Goal: Task Accomplishment & Management: Use online tool/utility

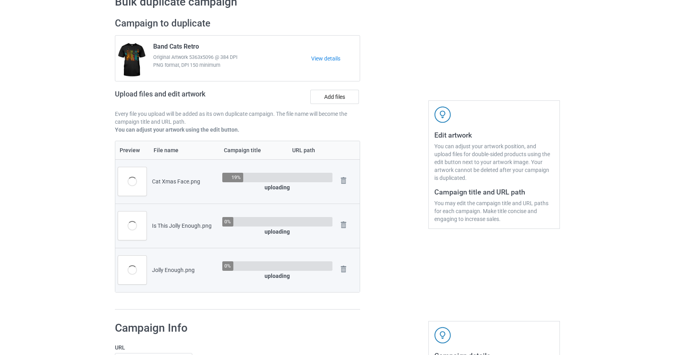
scroll to position [79, 0]
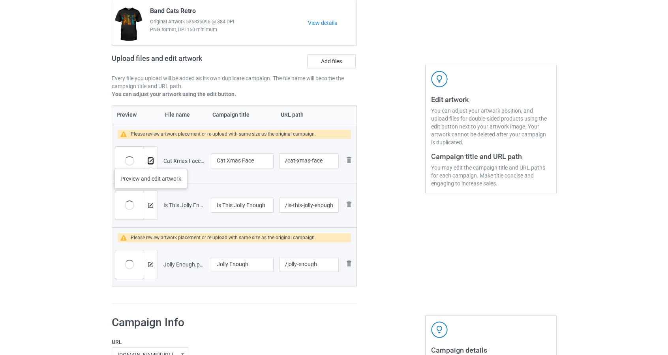
click at [150, 161] on img at bounding box center [150, 160] width 5 height 5
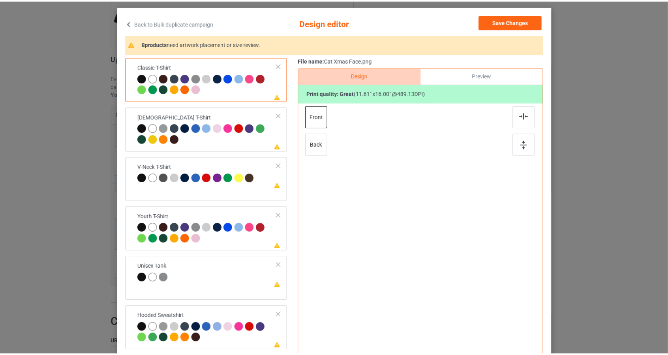
scroll to position [39, 0]
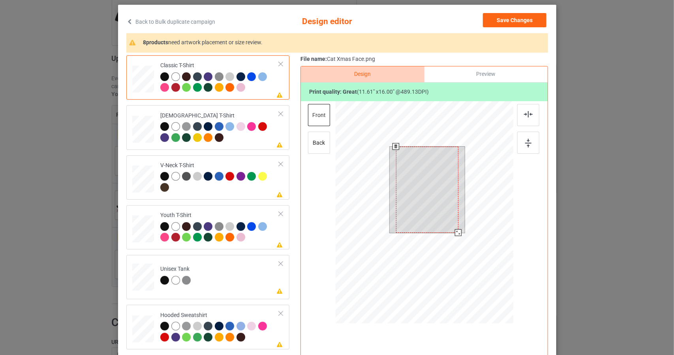
click at [466, 246] on div at bounding box center [424, 213] width 178 height 224
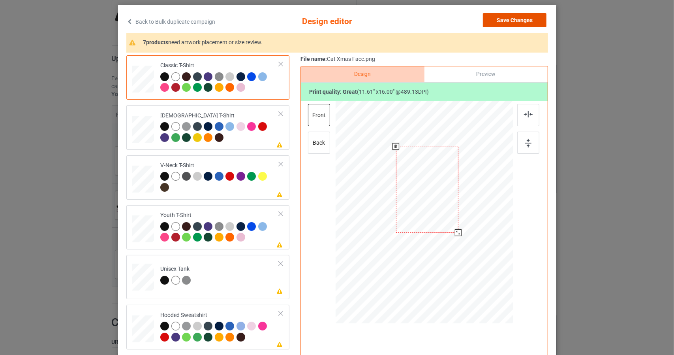
click at [520, 17] on button "Save Changes" at bounding box center [515, 20] width 64 height 14
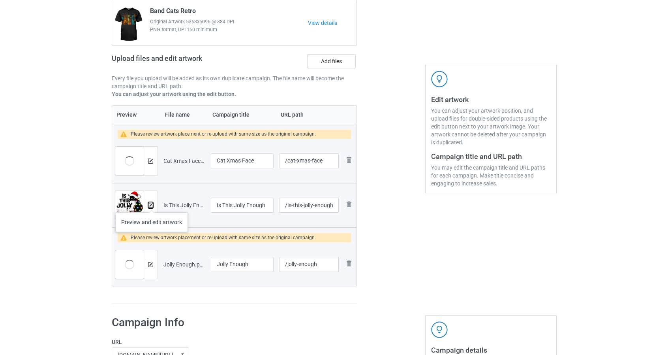
click at [151, 204] on img at bounding box center [150, 205] width 5 height 5
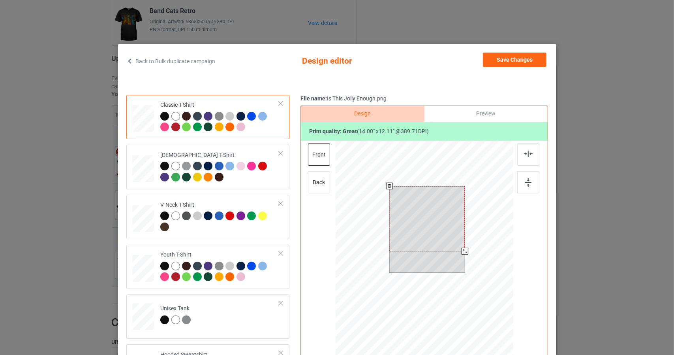
click at [488, 290] on div at bounding box center [424, 253] width 178 height 224
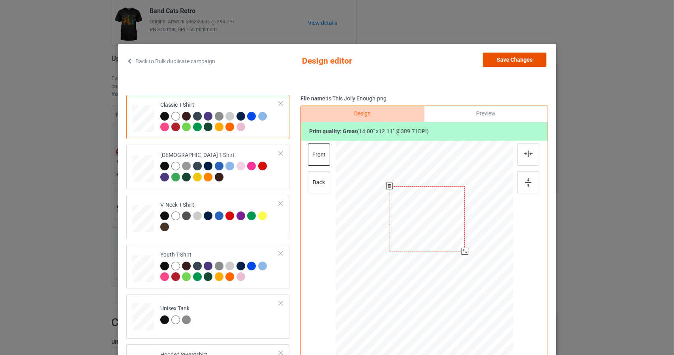
click at [527, 58] on button "Save Changes" at bounding box center [515, 60] width 64 height 14
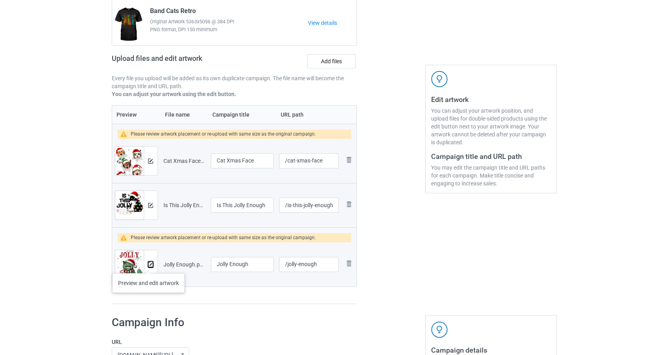
click at [148, 265] on img at bounding box center [150, 264] width 5 height 5
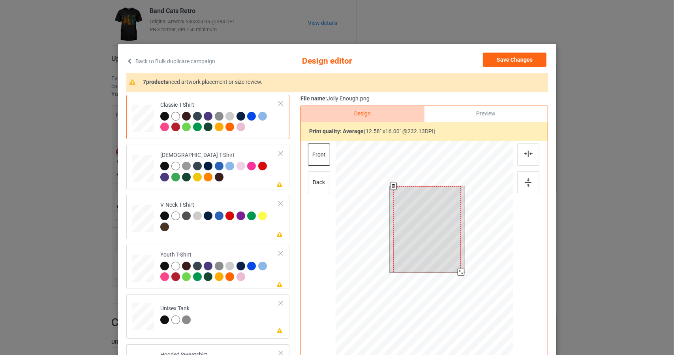
click at [485, 308] on div at bounding box center [424, 253] width 178 height 224
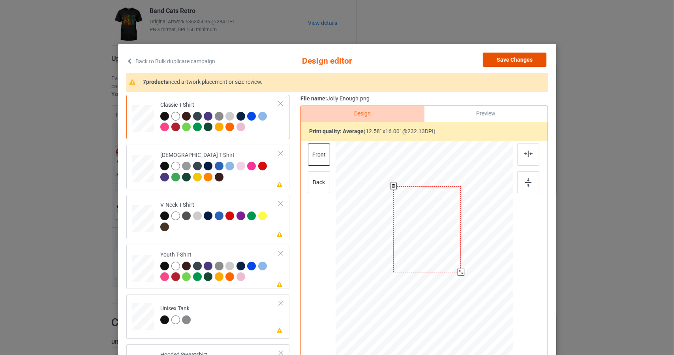
click at [510, 56] on button "Save Changes" at bounding box center [515, 60] width 64 height 14
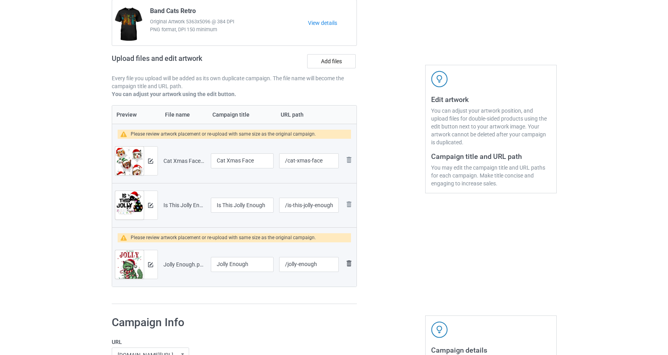
click at [350, 262] on img at bounding box center [348, 262] width 9 height 9
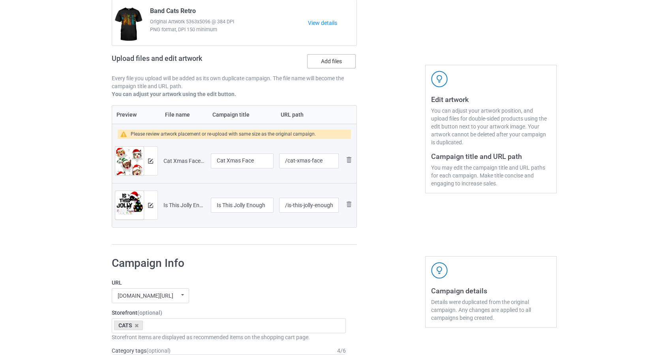
click at [324, 63] on label "Add files" at bounding box center [331, 61] width 49 height 14
click at [0, 0] on input "Add files" at bounding box center [0, 0] width 0 height 0
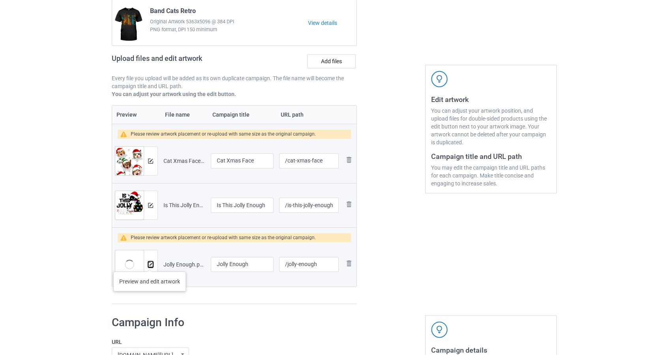
click at [149, 263] on img at bounding box center [150, 264] width 5 height 5
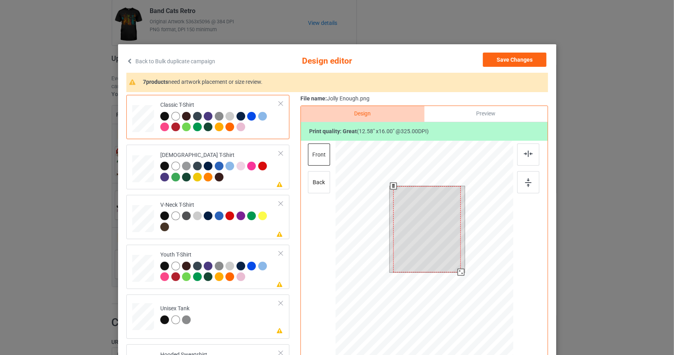
click at [472, 295] on div at bounding box center [424, 253] width 178 height 224
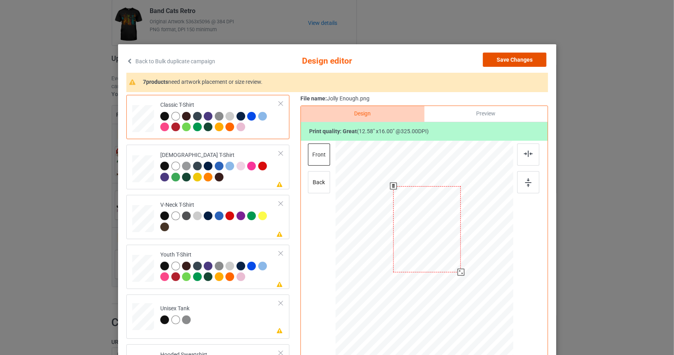
click at [522, 62] on button "Save Changes" at bounding box center [515, 60] width 64 height 14
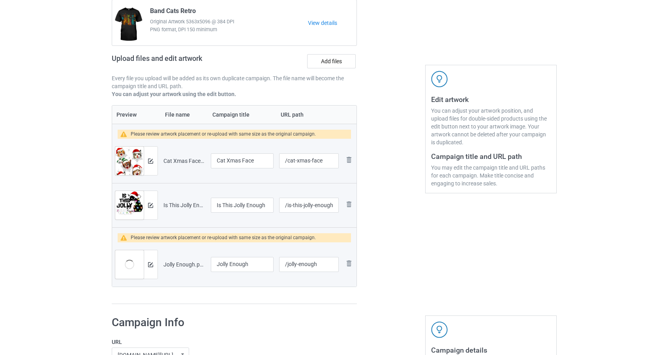
click at [395, 210] on div at bounding box center [390, 142] width 57 height 333
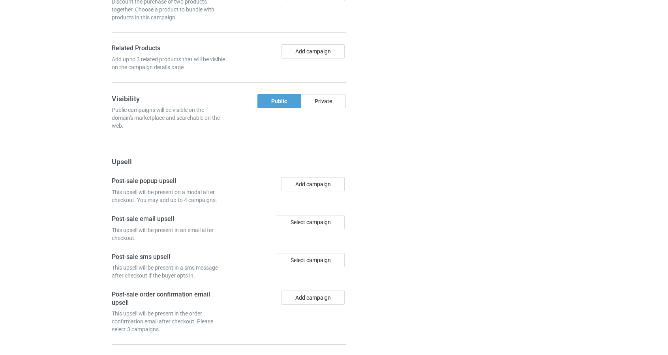
scroll to position [766, 0]
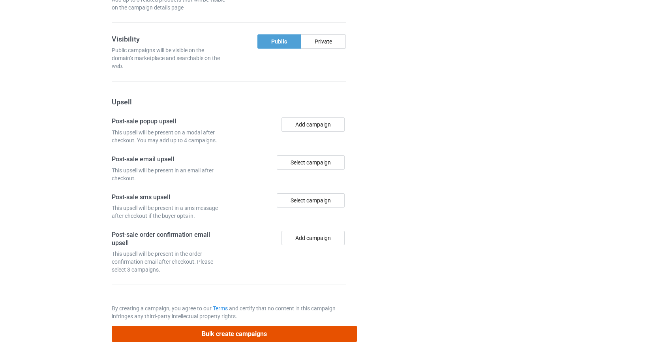
click at [238, 336] on button "Bulk create campaigns" at bounding box center [235, 333] width 246 height 16
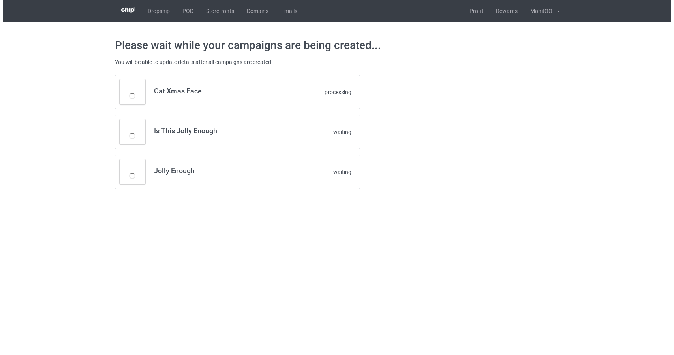
scroll to position [0, 0]
